Goal: Find specific page/section: Find specific page/section

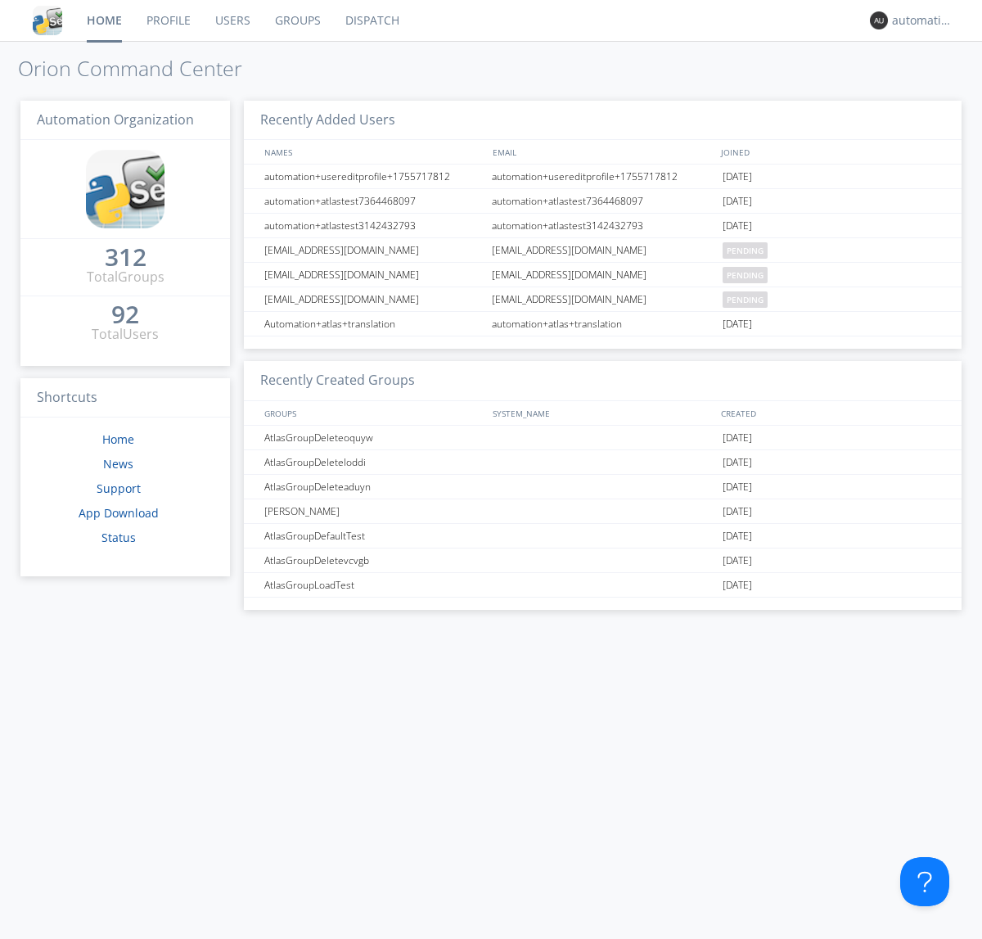
click at [371, 20] on link "Dispatch" at bounding box center [372, 20] width 79 height 41
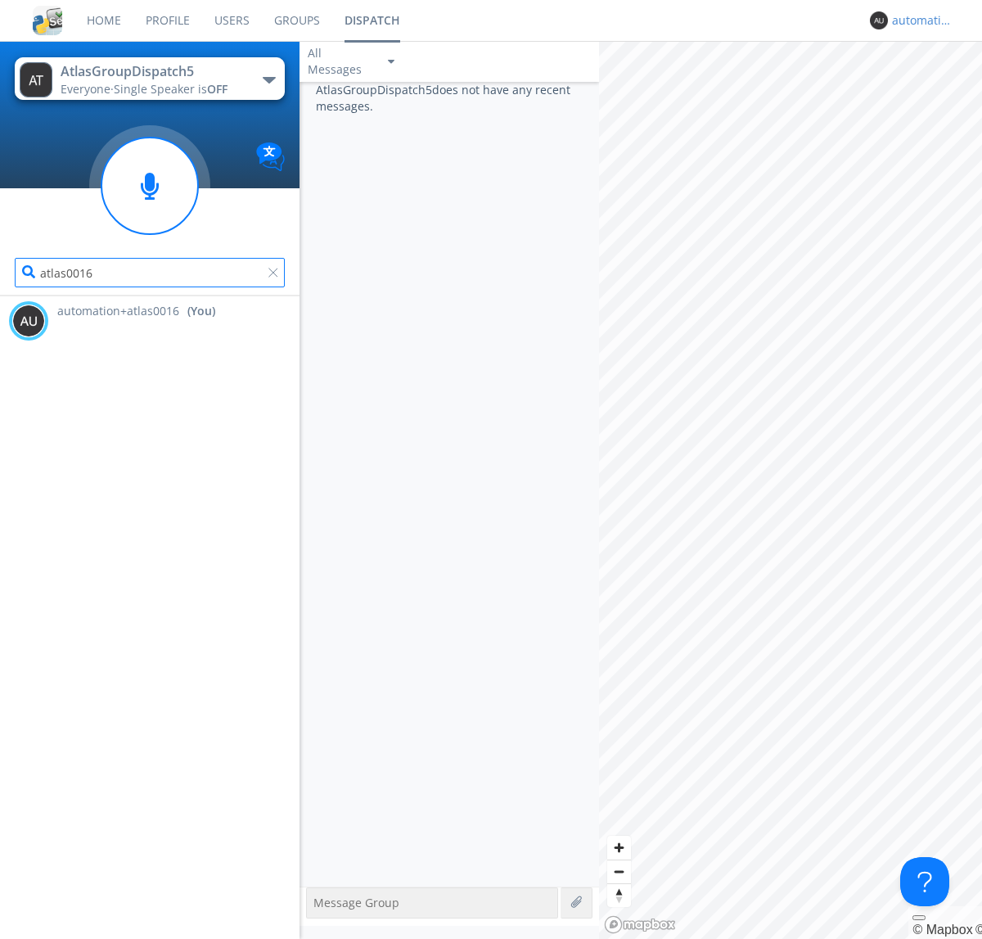
type input "atlas0016"
click at [918, 20] on div "automation+atlas0016" at bounding box center [922, 20] width 61 height 16
click at [931, 86] on div "Log Out" at bounding box center [931, 86] width 84 height 29
